Goal: Check status: Check status

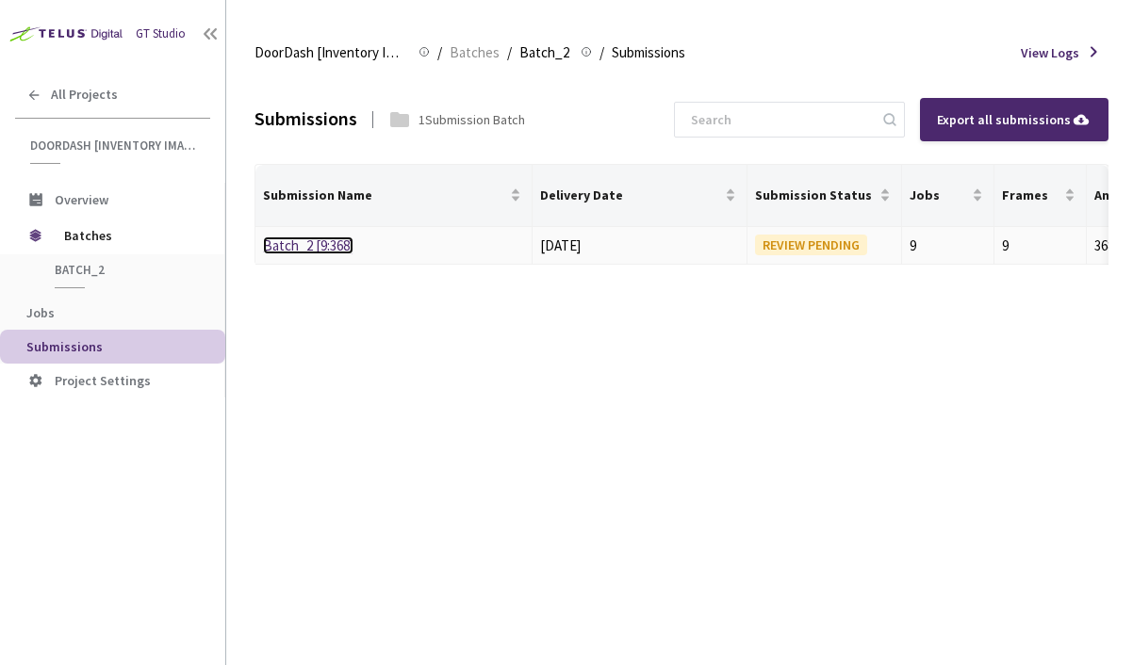
click at [334, 241] on link "Batch_2 [9:368]" at bounding box center [308, 246] width 90 height 18
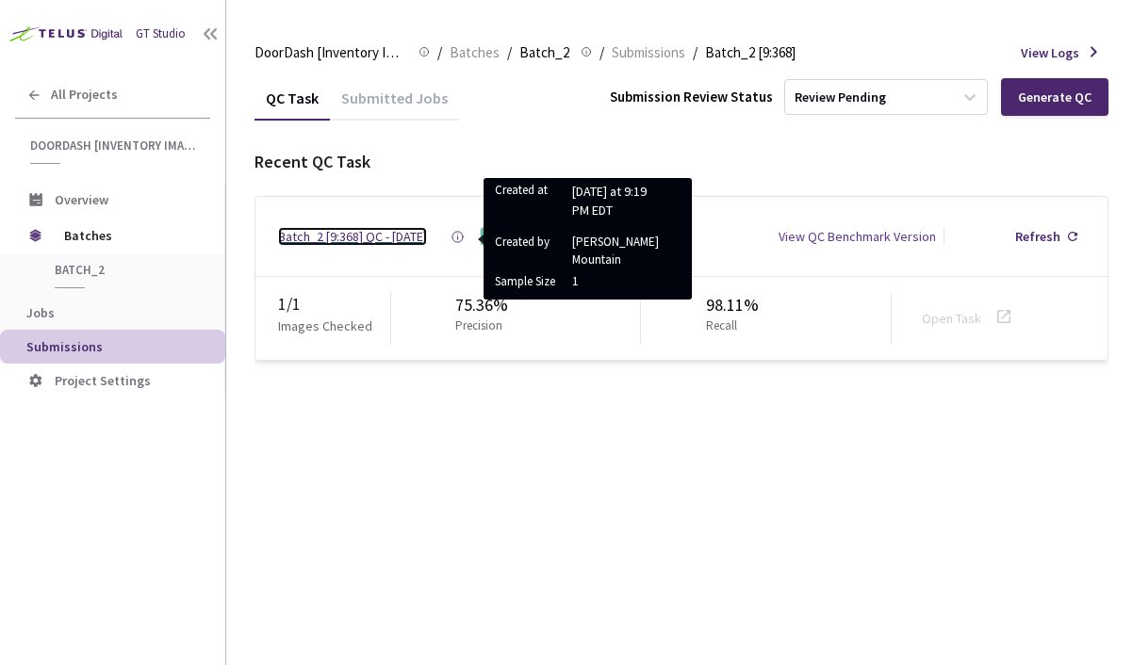
click at [397, 237] on div "Batch_2 [9:368] QC - [DATE]" at bounding box center [352, 236] width 149 height 19
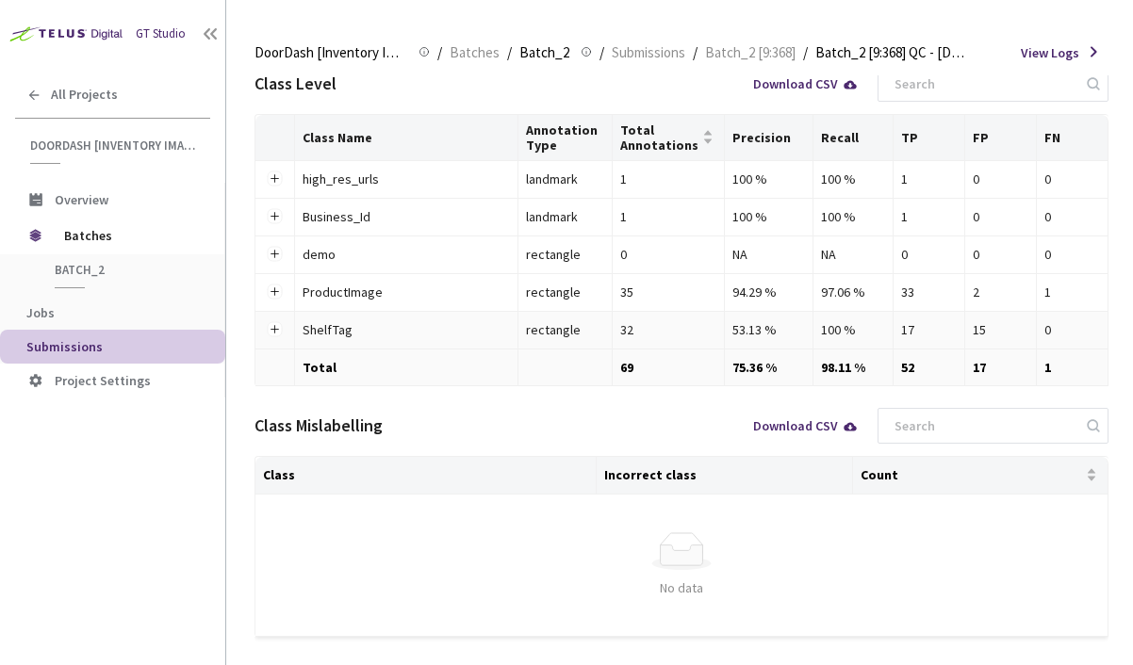
scroll to position [233, 0]
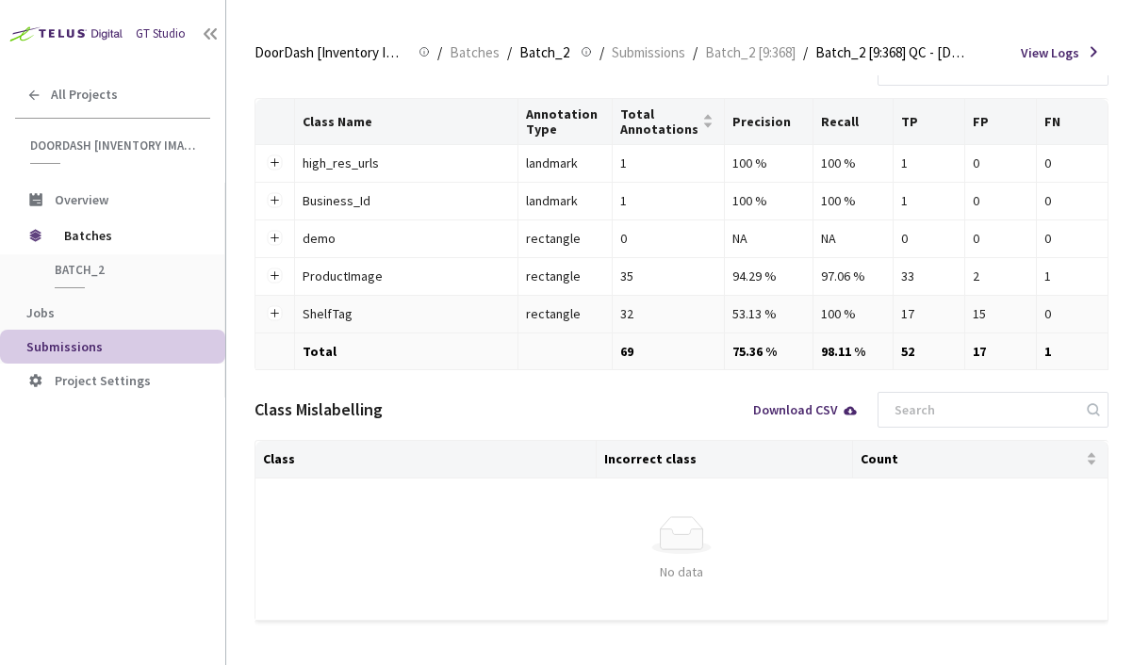
click at [555, 310] on div "rectangle" at bounding box center [565, 314] width 78 height 21
click at [646, 312] on div "32" at bounding box center [668, 314] width 96 height 21
click at [759, 311] on div "53.13 %" at bounding box center [768, 314] width 73 height 21
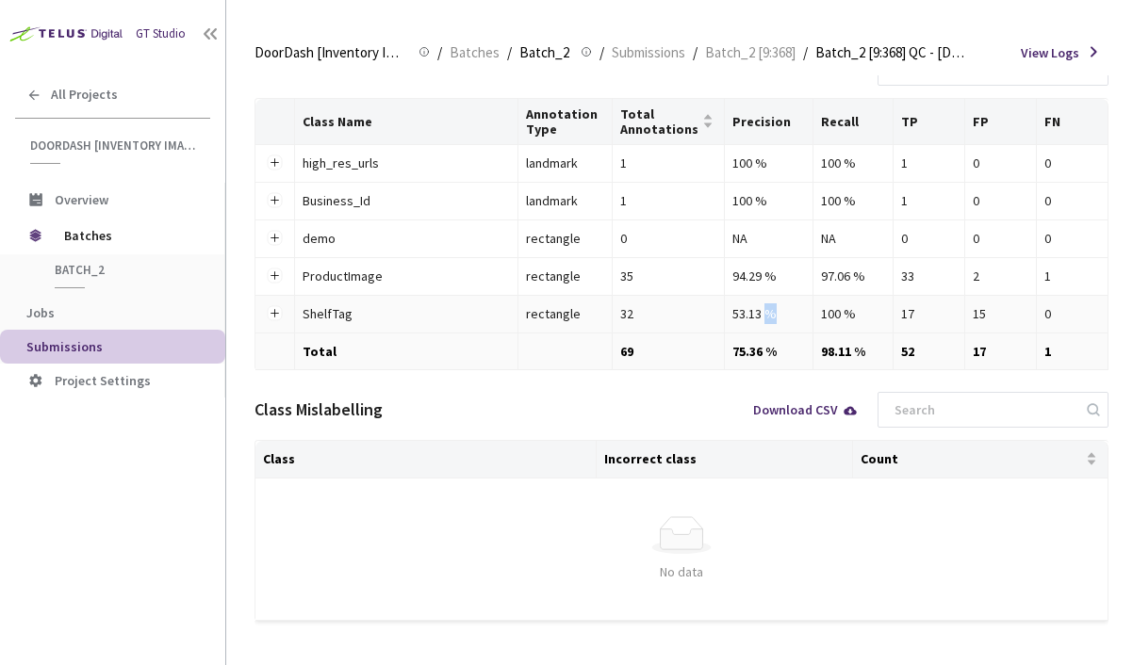
click at [759, 311] on div "53.13 %" at bounding box center [768, 314] width 73 height 21
click at [921, 314] on div "17" at bounding box center [929, 314] width 56 height 21
click at [998, 314] on div "15" at bounding box center [1001, 314] width 56 height 21
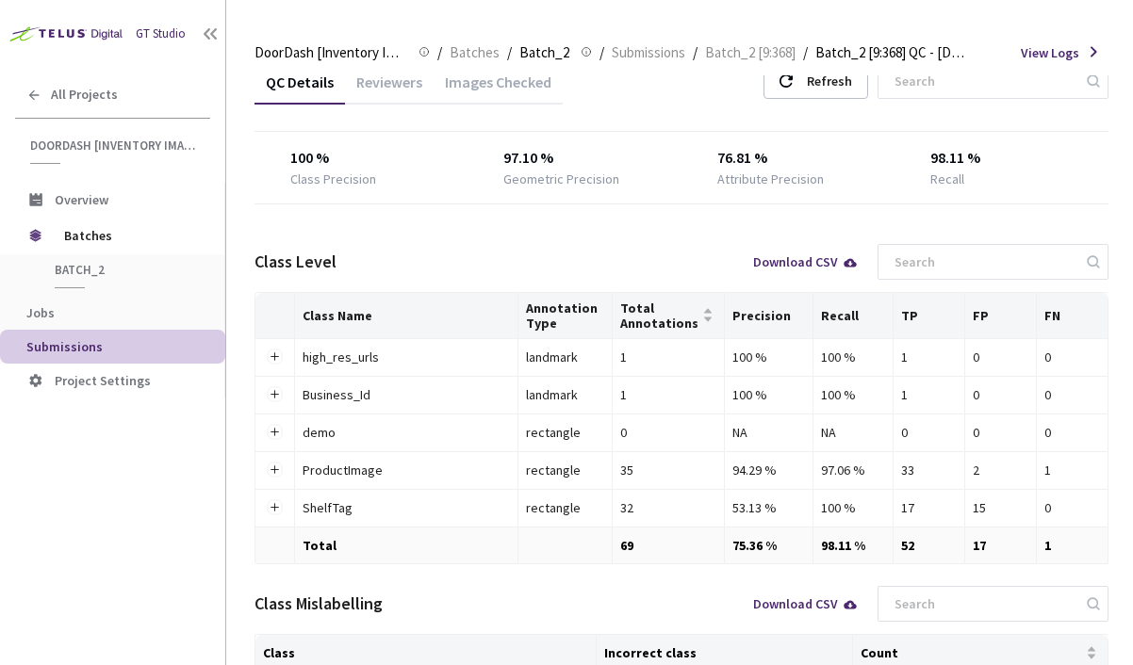
scroll to position [210, 0]
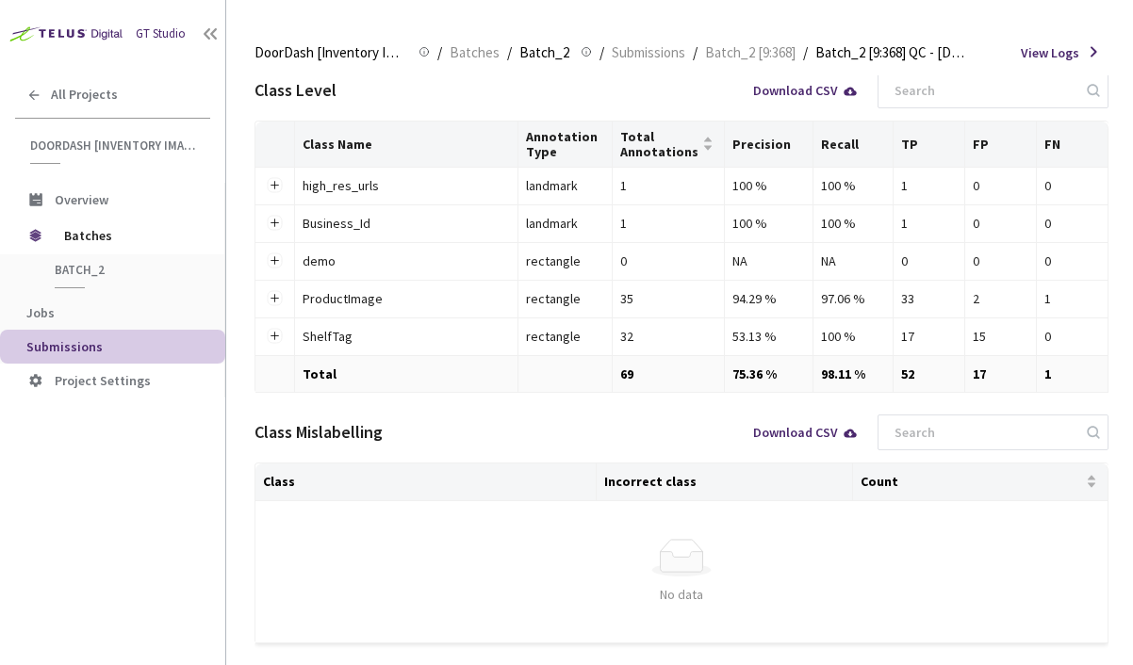
click at [825, 437] on div "Download CSV" at bounding box center [806, 432] width 106 height 13
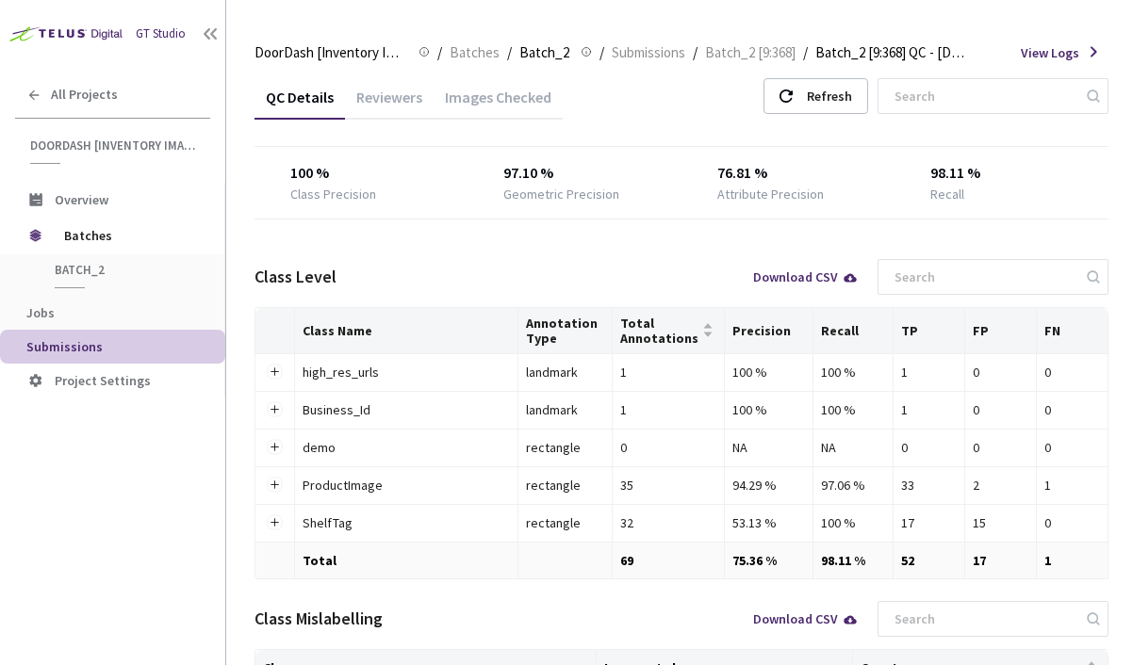
click at [406, 100] on div "Reviewers" at bounding box center [389, 104] width 89 height 32
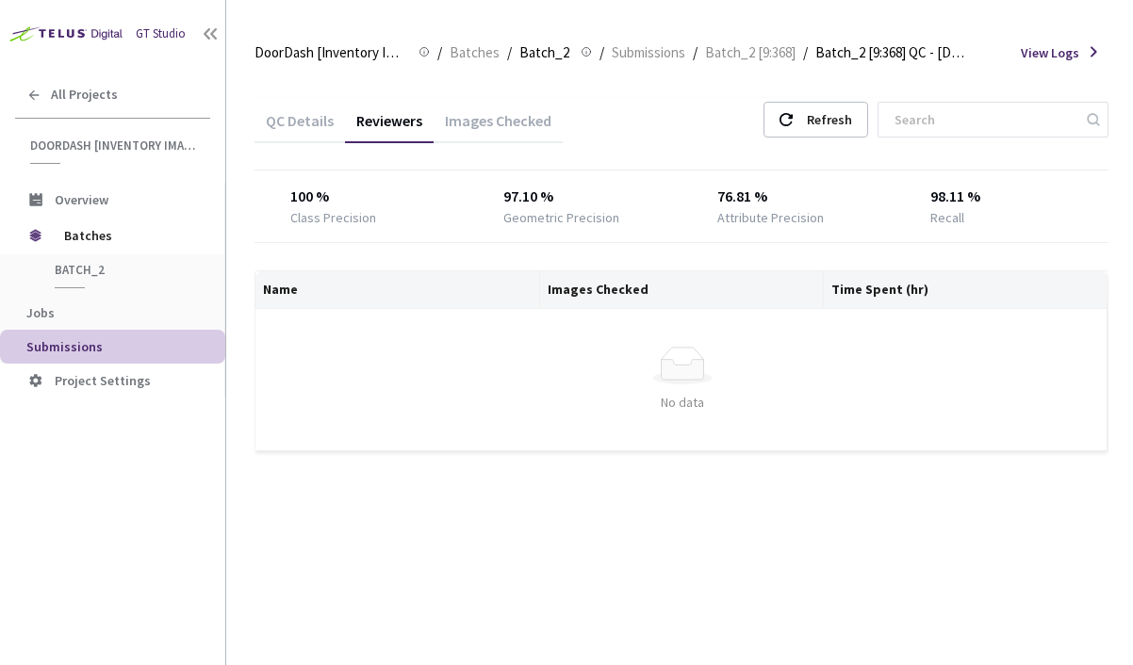
click at [507, 118] on div "Images Checked" at bounding box center [498, 127] width 129 height 32
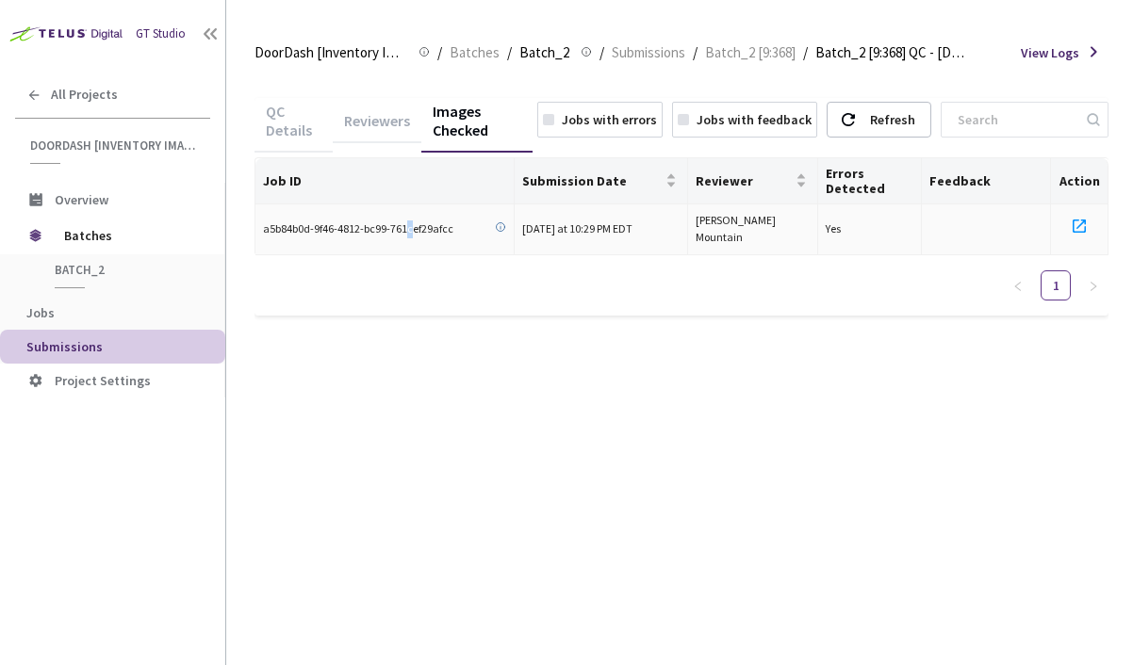
click at [408, 229] on span "a5b84b0d-9f46-4812-bc99-761cef29afcc" at bounding box center [358, 230] width 190 height 18
click at [1075, 221] on icon at bounding box center [1079, 226] width 13 height 13
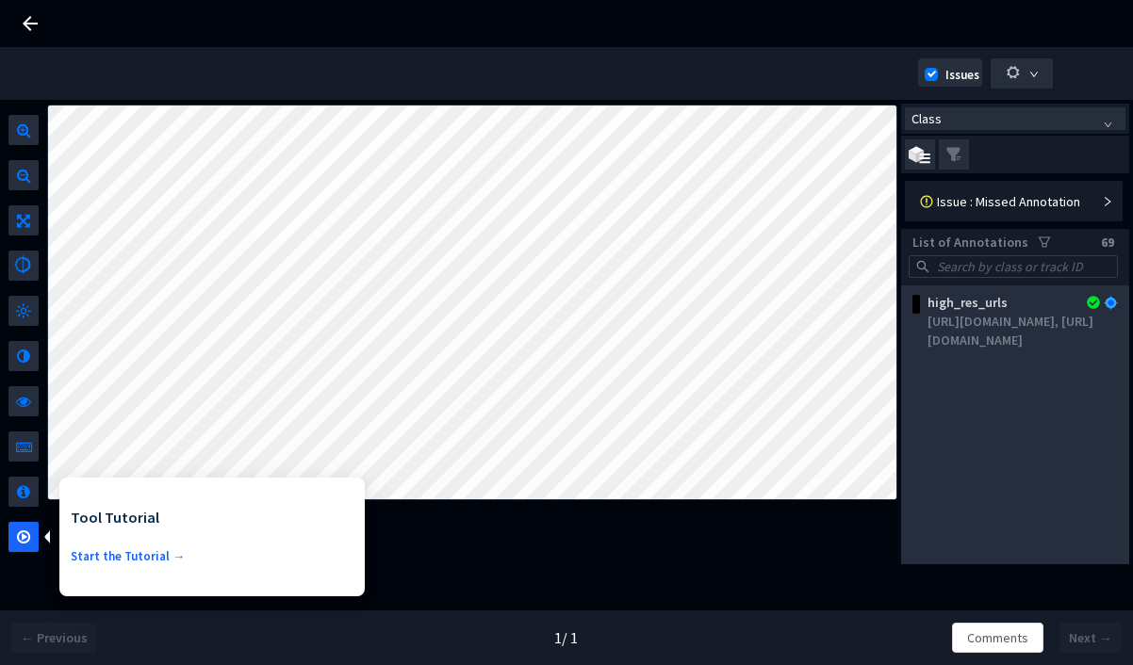
click at [985, 350] on div "[URL][DOMAIN_NAME], [URL][DOMAIN_NAME]" at bounding box center [1019, 331] width 184 height 38
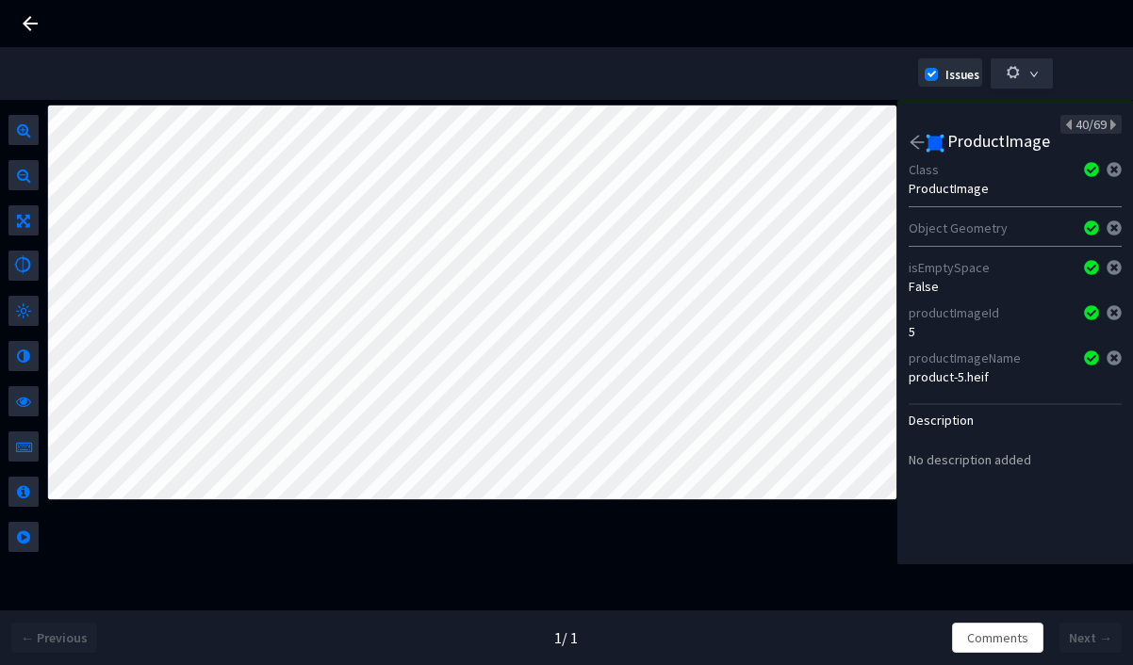
click at [911, 144] on icon "arrow-left" at bounding box center [917, 142] width 17 height 17
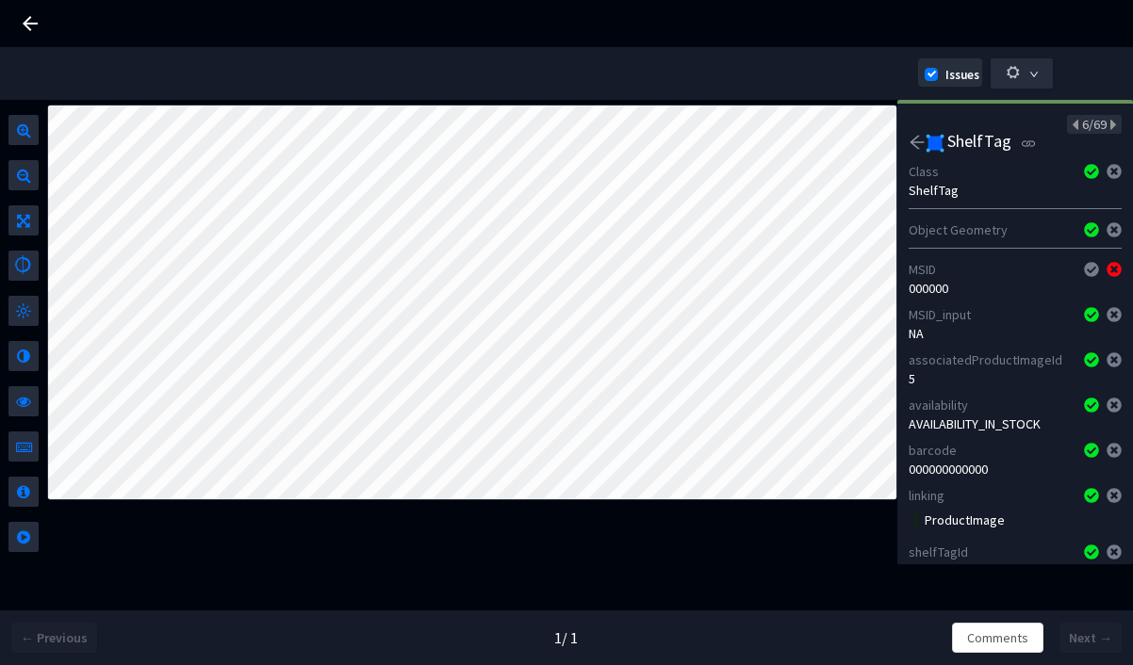
scroll to position [33, 0]
